Goal: Find specific page/section: Find specific page/section

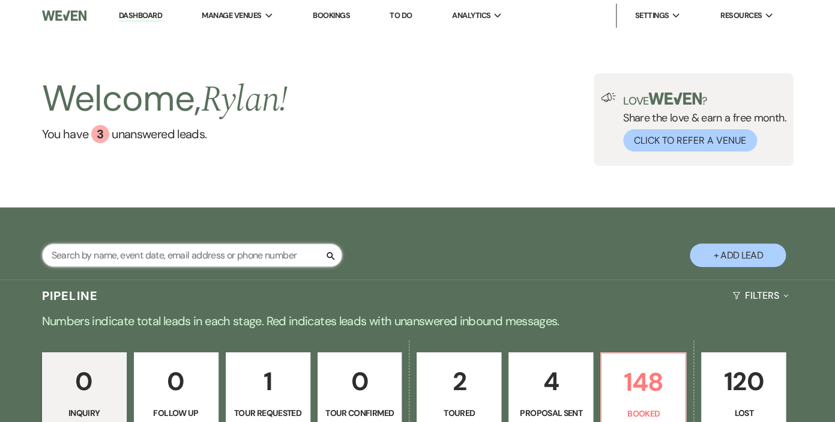
click at [274, 258] on input "text" at bounding box center [192, 254] width 300 height 23
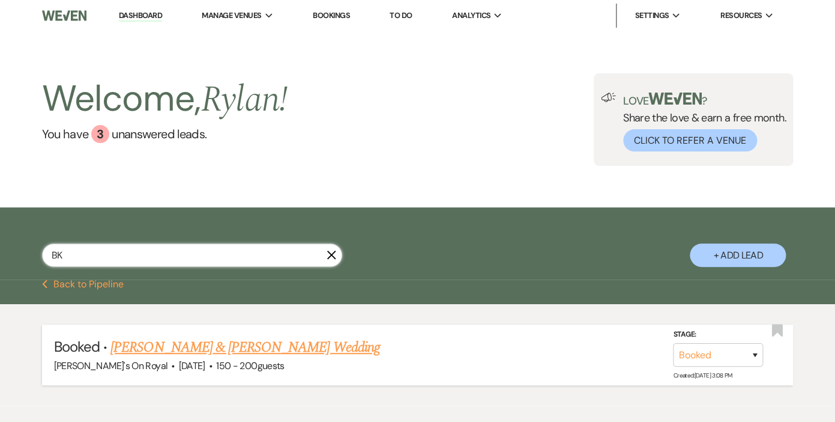
type input "BK"
click at [233, 344] on link "[PERSON_NAME] & [PERSON_NAME] Wedding" at bounding box center [244, 347] width 269 height 22
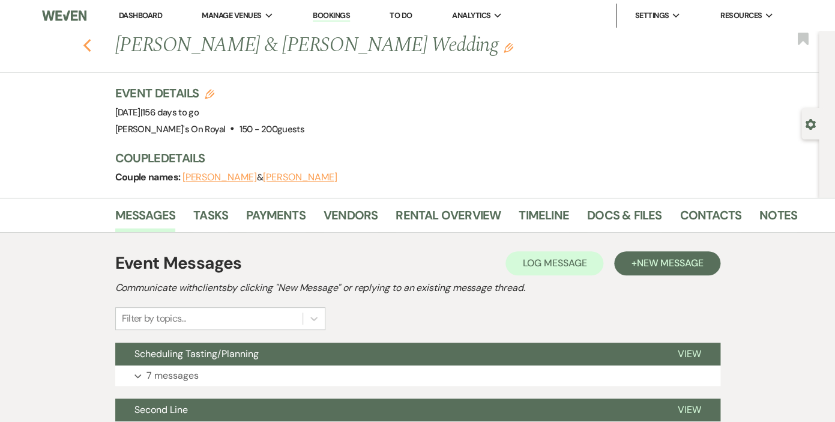
click at [87, 46] on icon "Previous" at bounding box center [87, 45] width 9 height 14
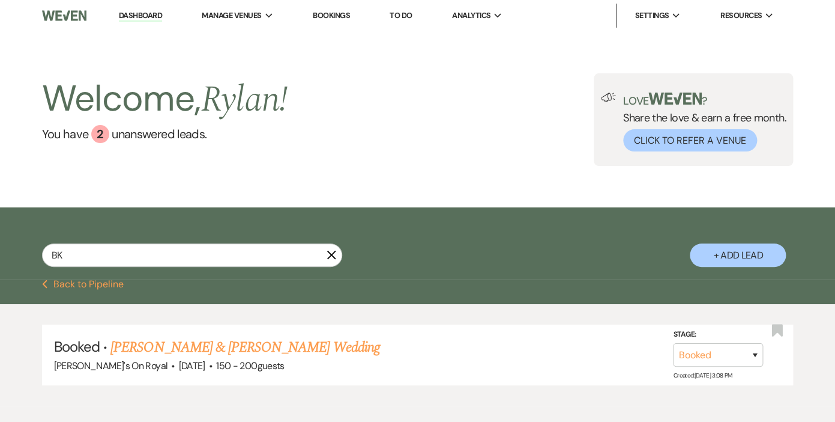
click at [332, 256] on use "button" at bounding box center [331, 254] width 9 height 9
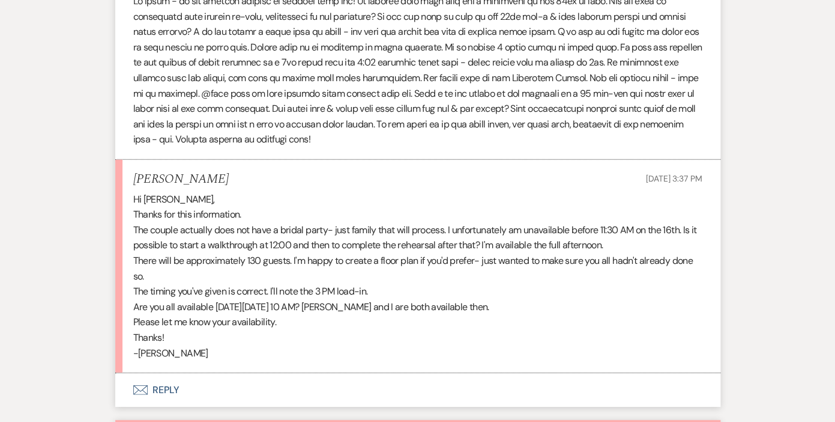
scroll to position [944, 0]
